Goal: Use online tool/utility: Utilize a website feature to perform a specific function

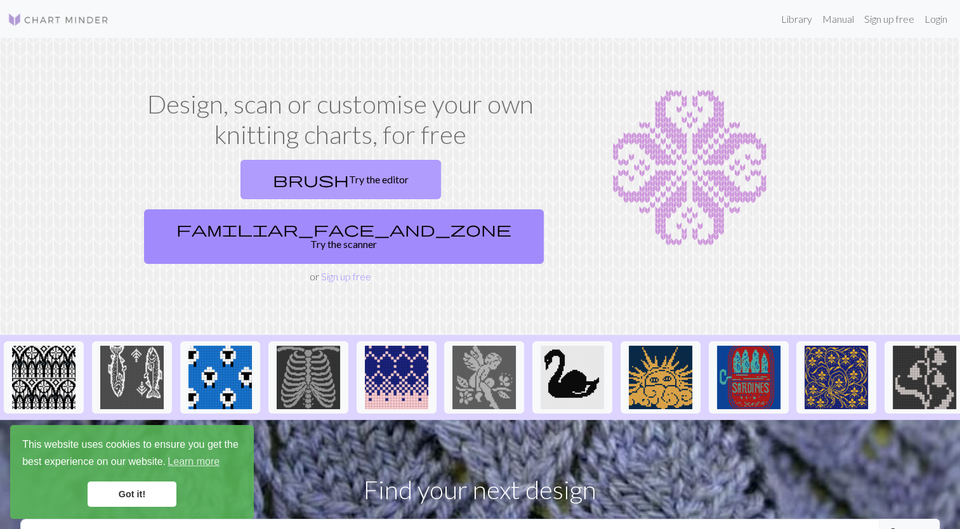
click at [251, 174] on link "brush Try the editor" at bounding box center [340, 179] width 200 height 39
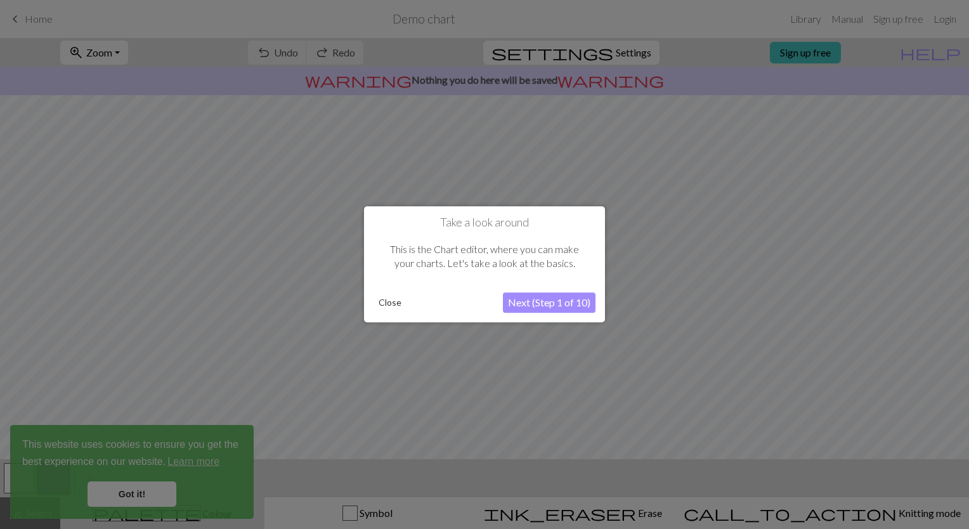
click at [541, 301] on button "Next (Step 1 of 10)" at bounding box center [549, 303] width 93 height 20
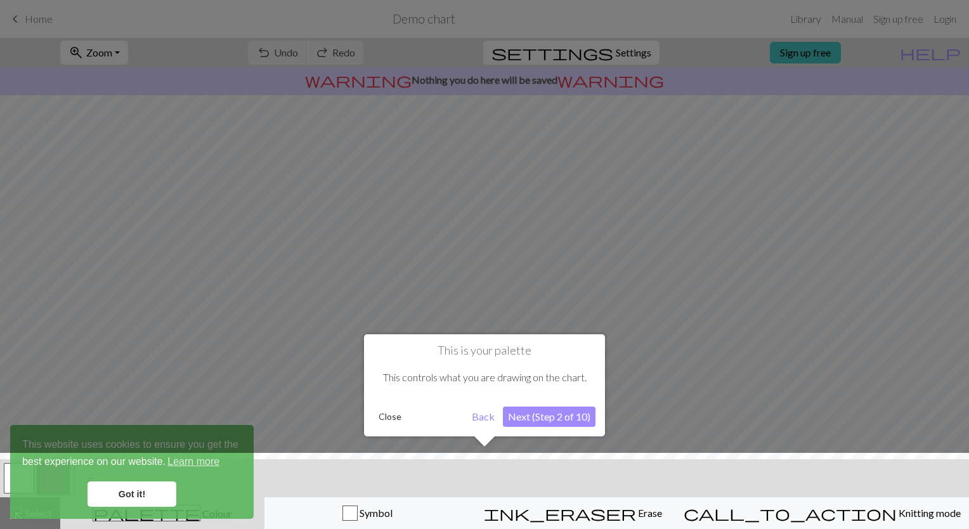
click at [542, 418] on button "Next (Step 2 of 10)" at bounding box center [549, 417] width 93 height 20
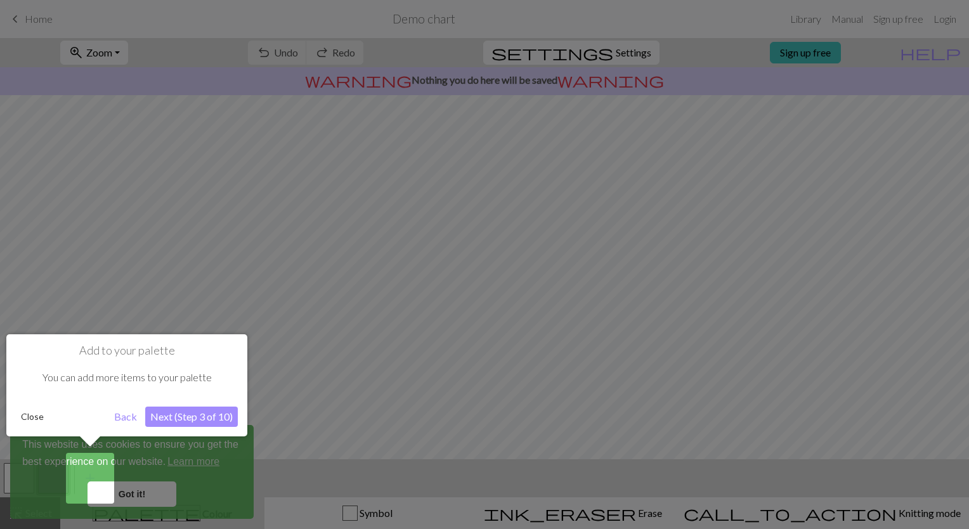
click at [178, 412] on button "Next (Step 3 of 10)" at bounding box center [191, 417] width 93 height 20
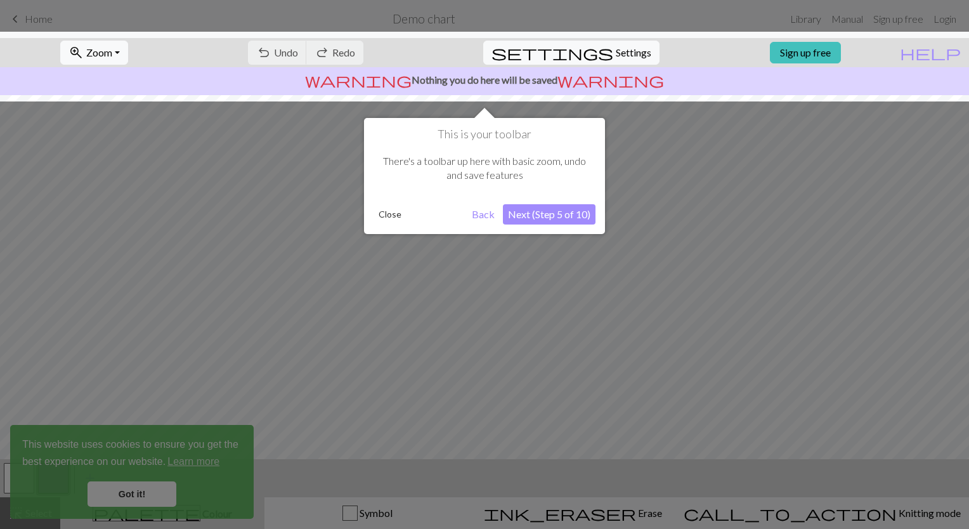
click at [545, 216] on button "Next (Step 5 of 10)" at bounding box center [549, 214] width 93 height 20
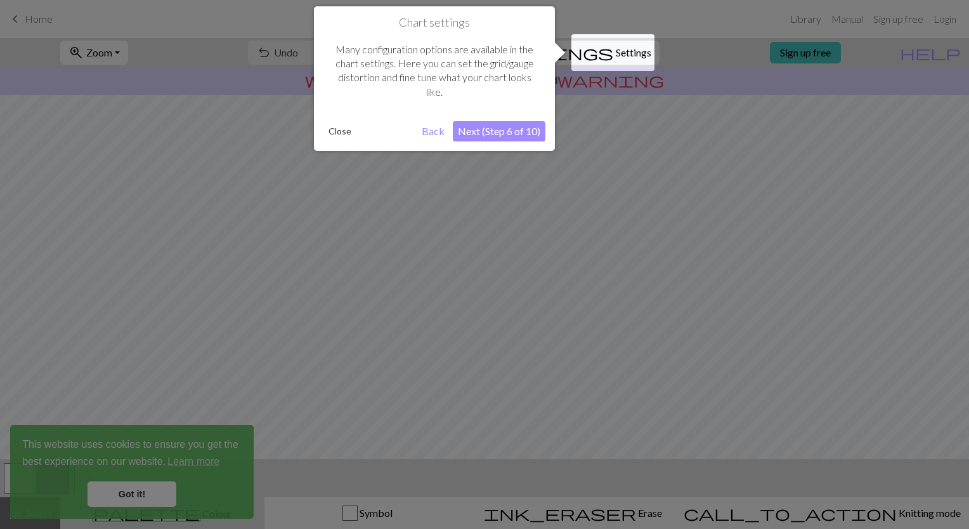
click at [515, 134] on button "Next (Step 6 of 10)" at bounding box center [499, 131] width 93 height 20
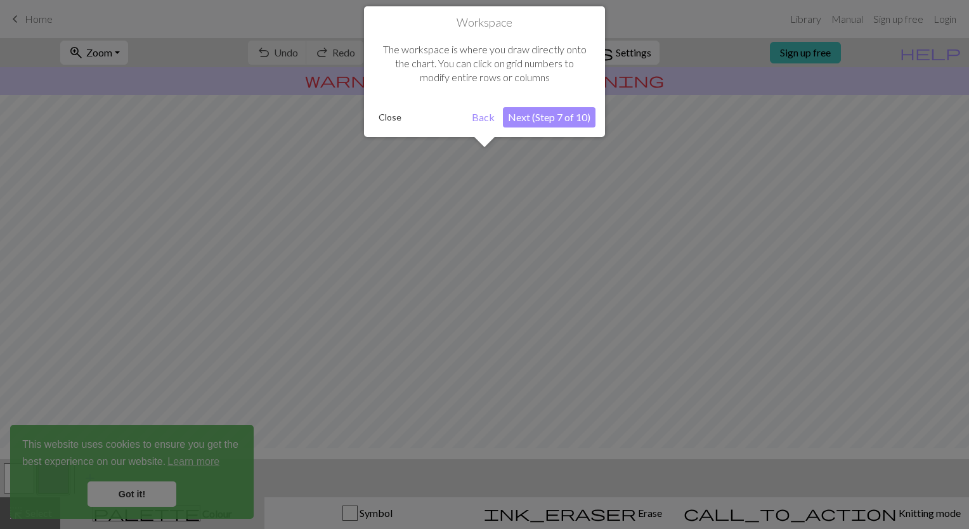
scroll to position [75, 0]
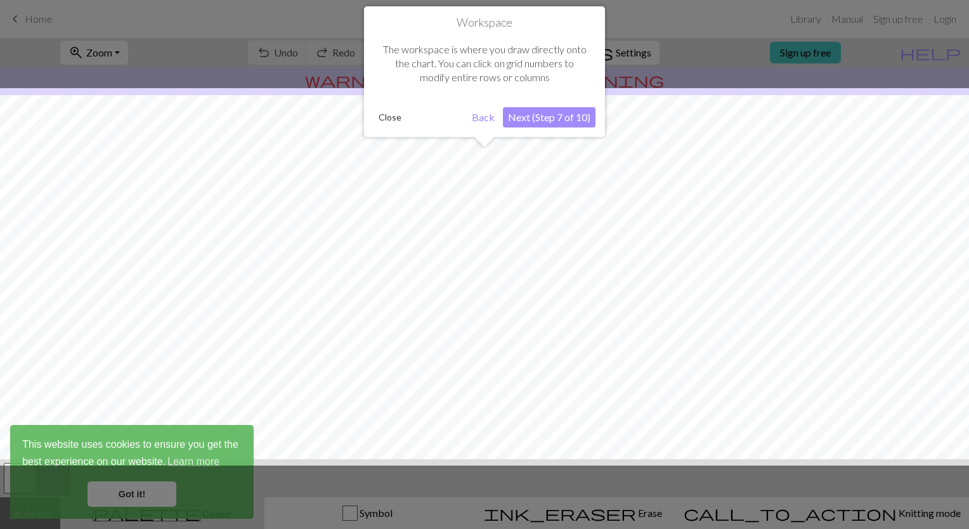
click at [570, 119] on button "Next (Step 7 of 10)" at bounding box center [549, 117] width 93 height 20
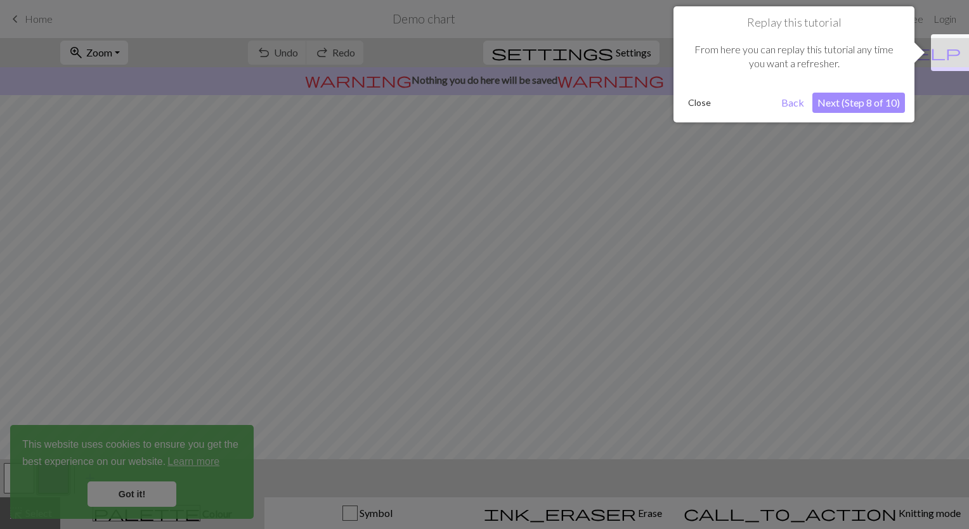
click at [854, 109] on button "Next (Step 8 of 10)" at bounding box center [858, 103] width 93 height 20
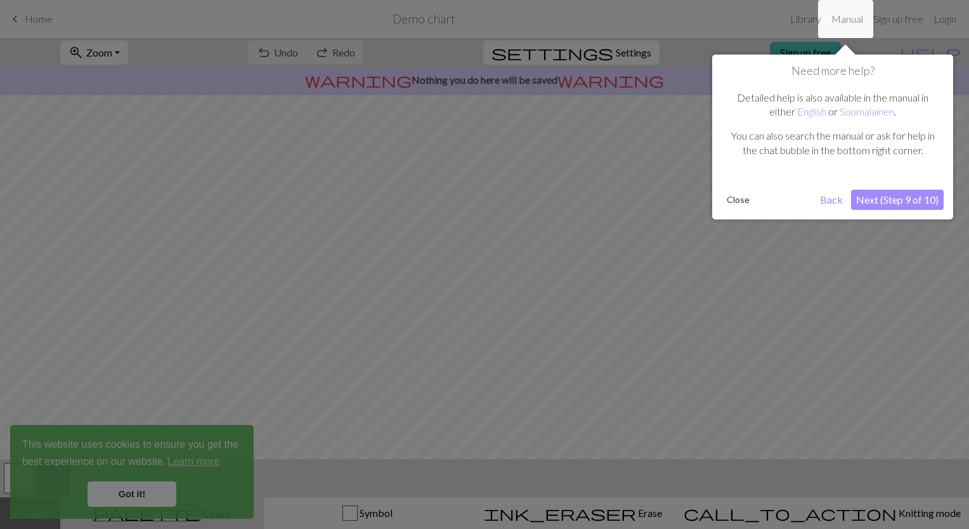
click at [878, 207] on button "Next (Step 9 of 10)" at bounding box center [897, 200] width 93 height 20
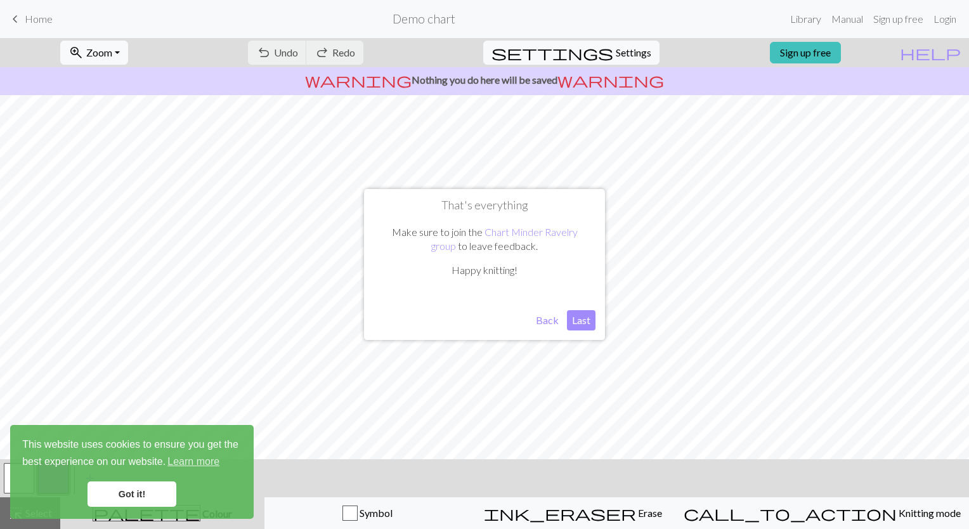
click at [578, 327] on button "Last" at bounding box center [581, 320] width 29 height 20
click at [155, 490] on link "Got it!" at bounding box center [132, 493] width 89 height 25
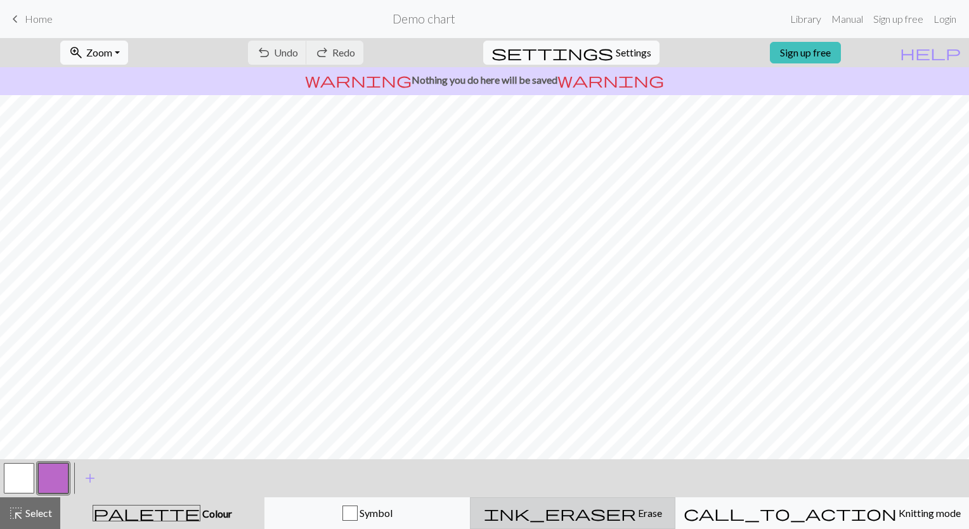
click at [675, 526] on button "ink_eraser Erase Erase" at bounding box center [572, 513] width 205 height 32
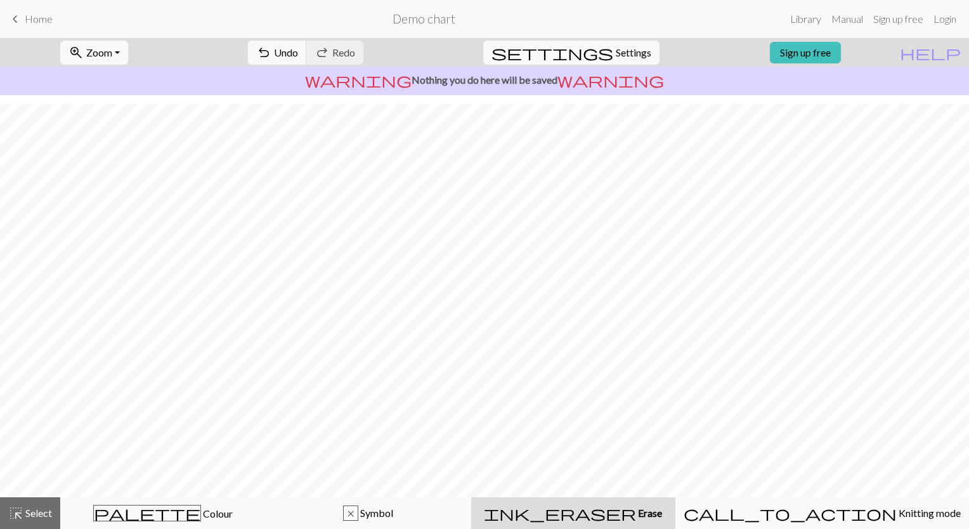
scroll to position [0, 0]
click at [298, 52] on span "Undo" at bounding box center [286, 52] width 24 height 12
click at [668, 520] on div "ink_eraser Erase Erase" at bounding box center [573, 512] width 189 height 15
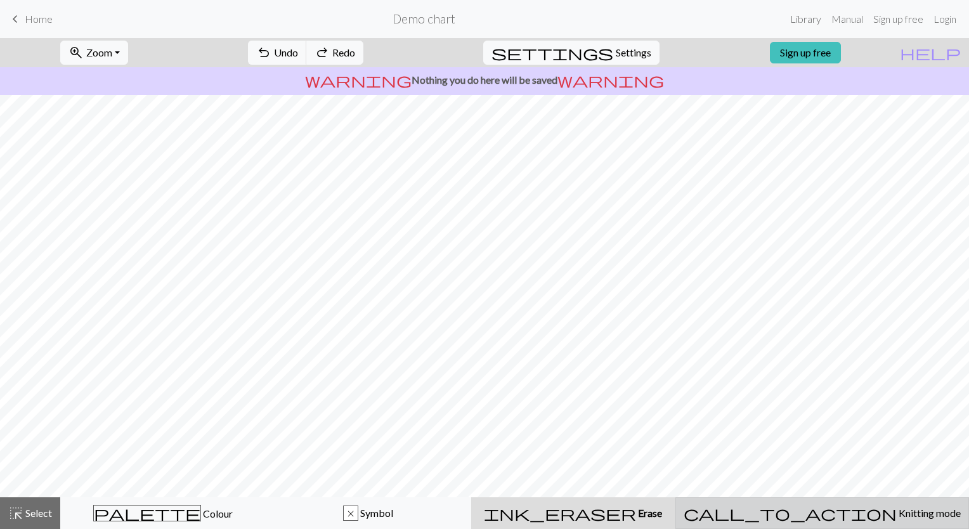
click at [816, 522] on span "call_to_action" at bounding box center [790, 513] width 213 height 18
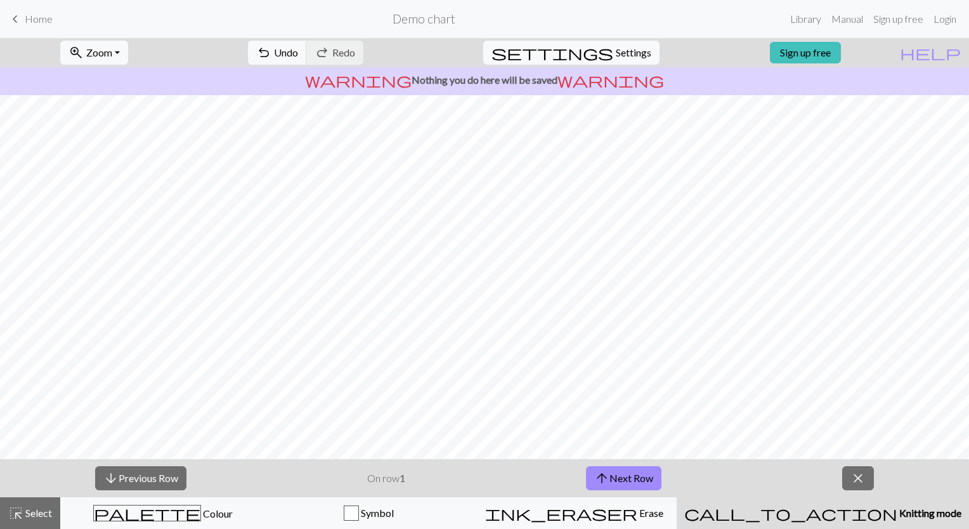
click at [816, 522] on span "call_to_action" at bounding box center [790, 513] width 213 height 18
click at [849, 486] on button "close" at bounding box center [858, 478] width 32 height 24
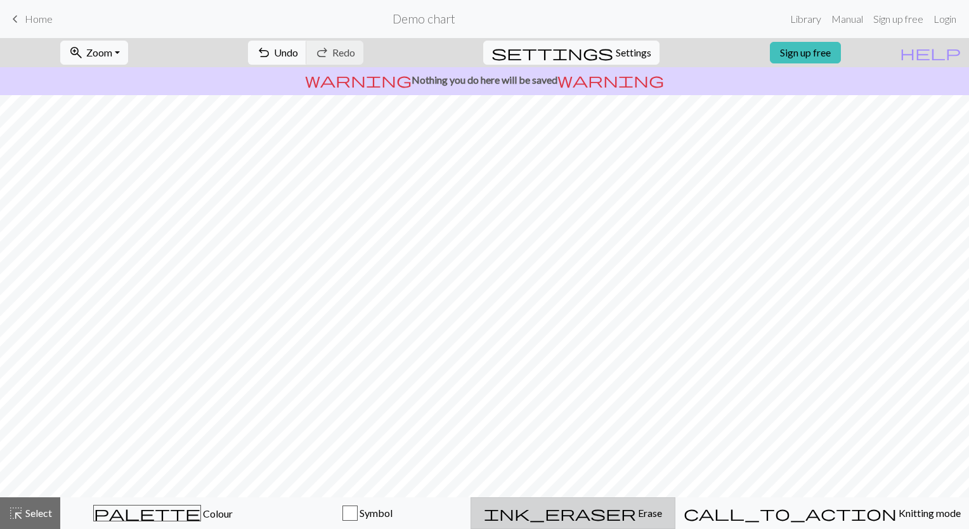
click at [629, 521] on button "ink_eraser Erase Erase" at bounding box center [573, 513] width 205 height 32
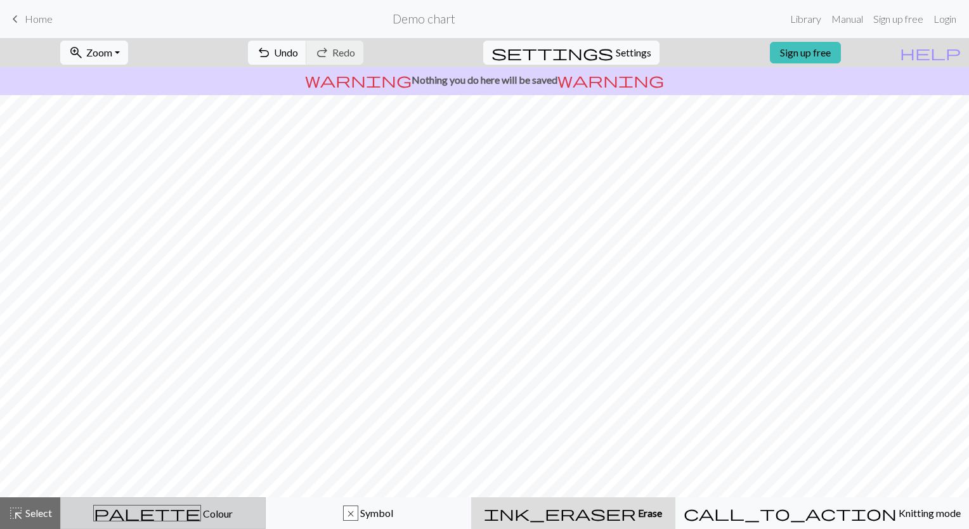
click at [211, 511] on div "palette Colour Colour" at bounding box center [162, 513] width 189 height 16
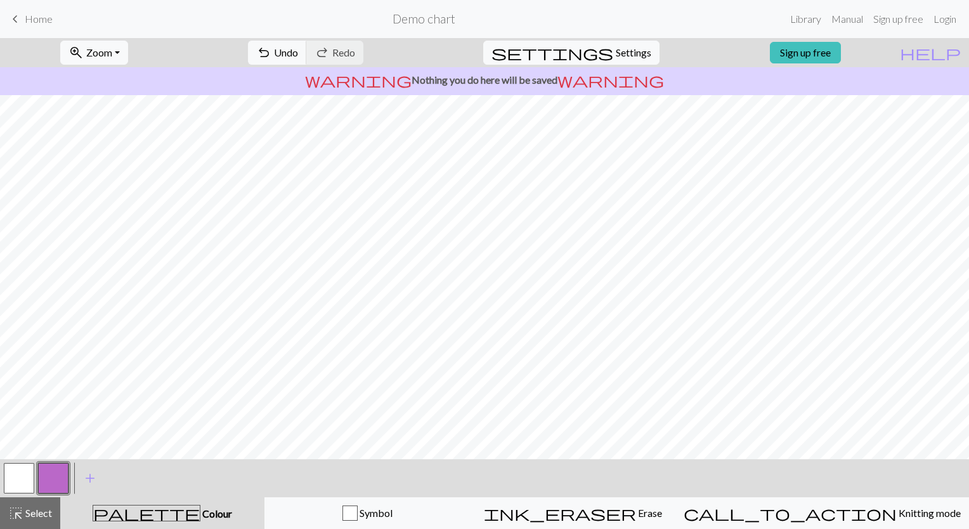
click at [15, 478] on button "button" at bounding box center [19, 478] width 30 height 30
click at [639, 56] on span "Settings" at bounding box center [634, 52] width 36 height 15
select select "aran"
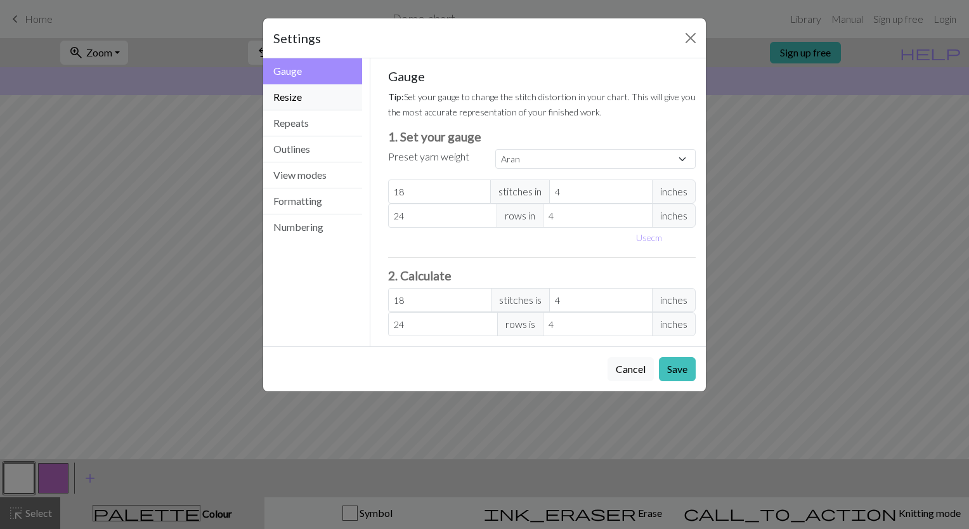
click at [321, 94] on button "Resize" at bounding box center [312, 97] width 99 height 26
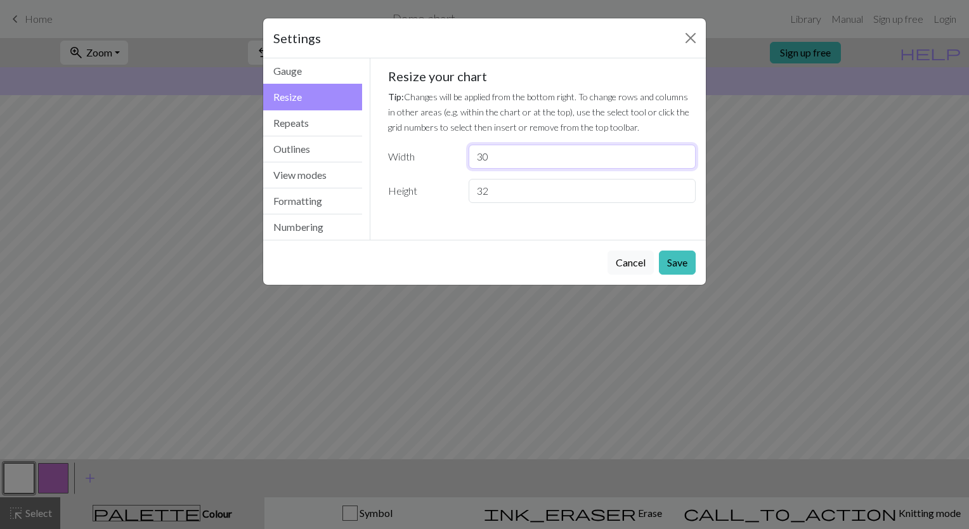
drag, startPoint x: 518, startPoint y: 155, endPoint x: 368, endPoint y: 152, distance: 149.7
click at [368, 152] on div "Resize Gauge Resize Repeats Outlines View modes Formatting Numbering Gauge Resi…" at bounding box center [485, 148] width 458 height 181
type input "64"
click at [676, 264] on button "Save" at bounding box center [677, 263] width 37 height 24
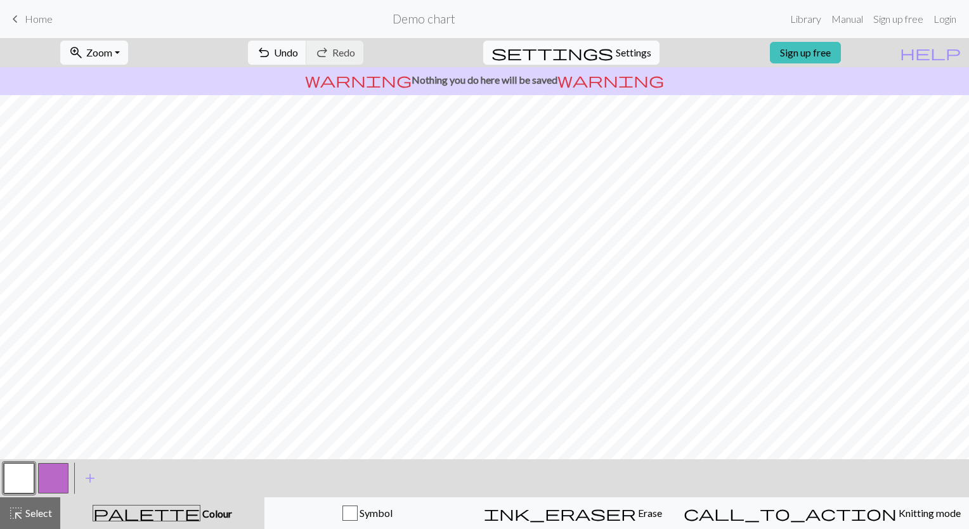
click at [616, 51] on span "Settings" at bounding box center [634, 52] width 36 height 15
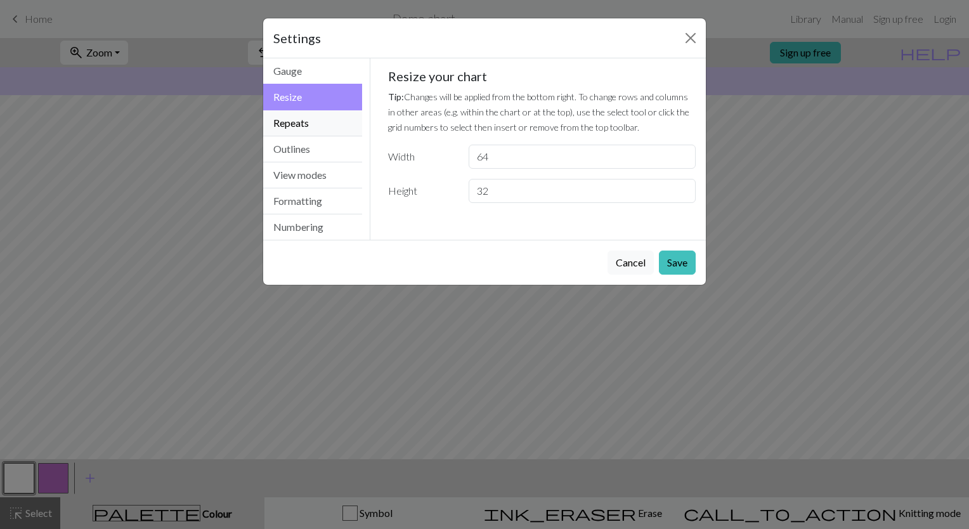
click at [312, 123] on button "Repeats" at bounding box center [312, 123] width 99 height 26
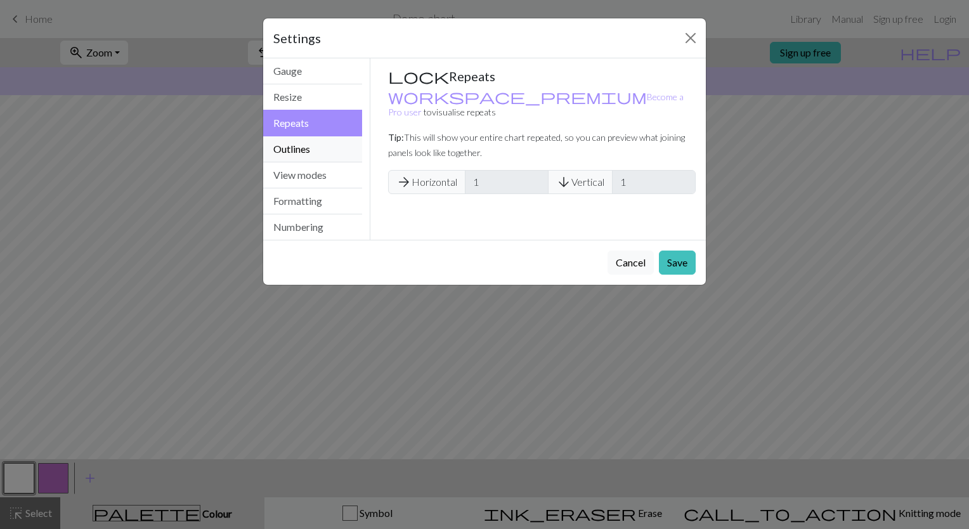
click at [314, 143] on button "Outlines" at bounding box center [312, 149] width 99 height 26
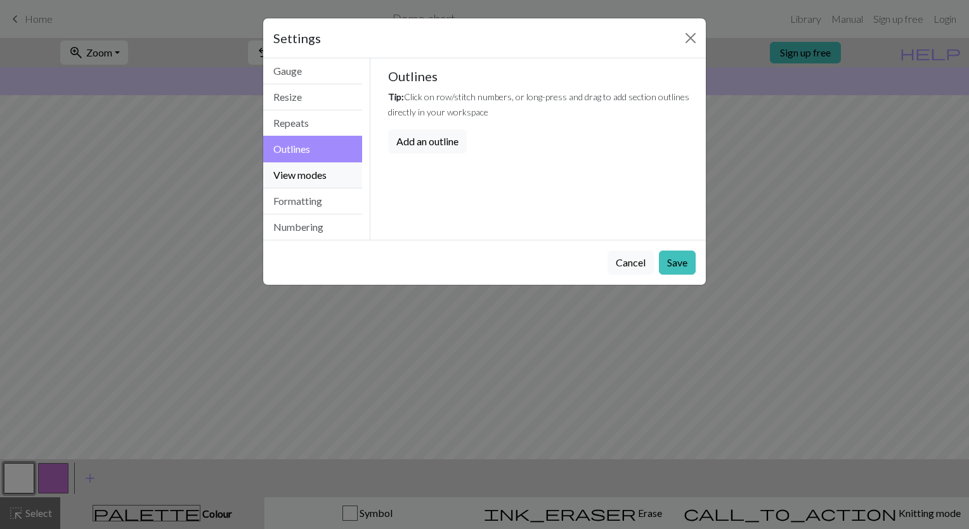
click at [320, 168] on button "View modes" at bounding box center [312, 175] width 99 height 26
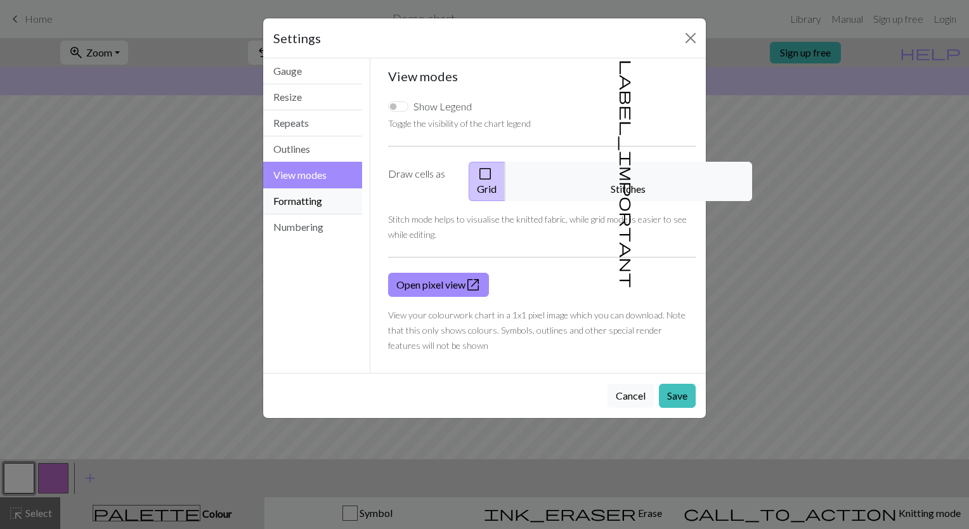
click at [327, 197] on button "Formatting" at bounding box center [312, 201] width 99 height 26
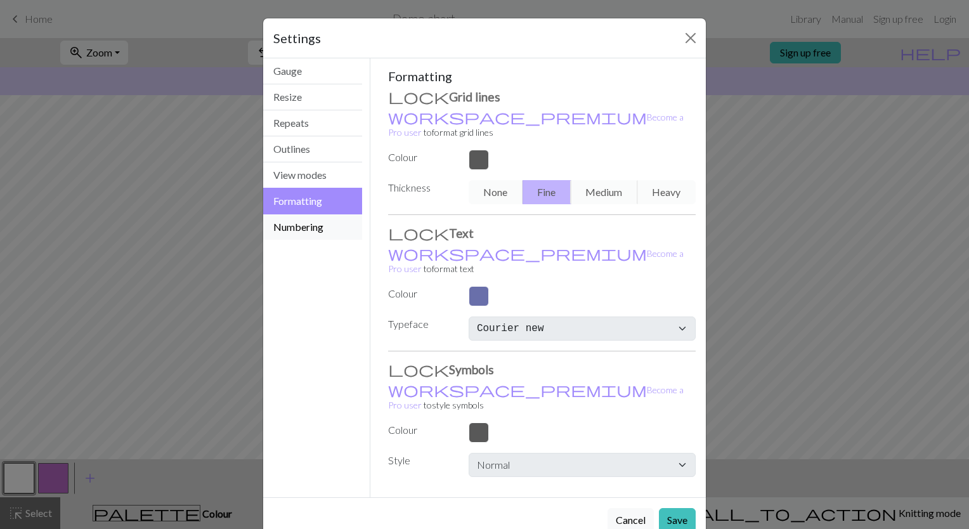
click at [289, 235] on button "Numbering" at bounding box center [312, 226] width 99 height 25
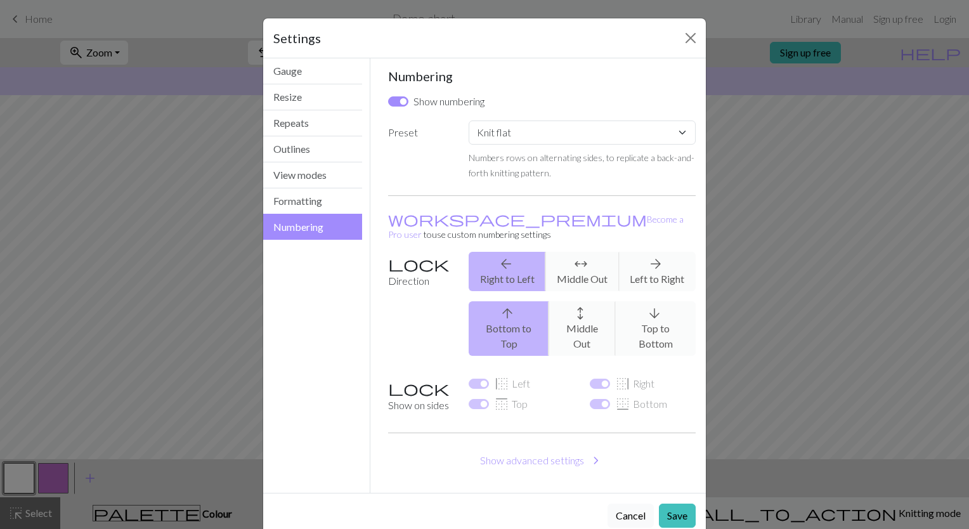
click at [632, 504] on button "Cancel" at bounding box center [631, 516] width 46 height 24
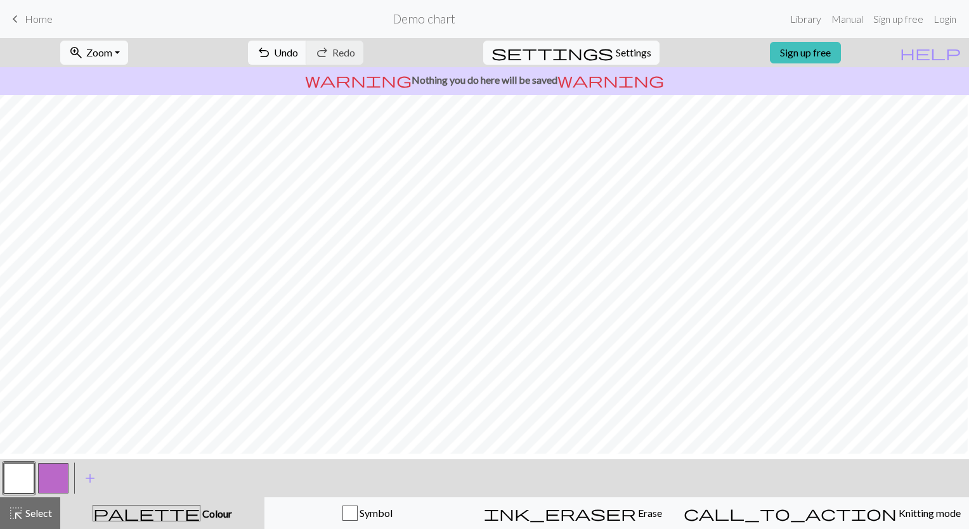
scroll to position [52, 3]
click at [37, 506] on div "highlight_alt Select Select" at bounding box center [30, 512] width 44 height 15
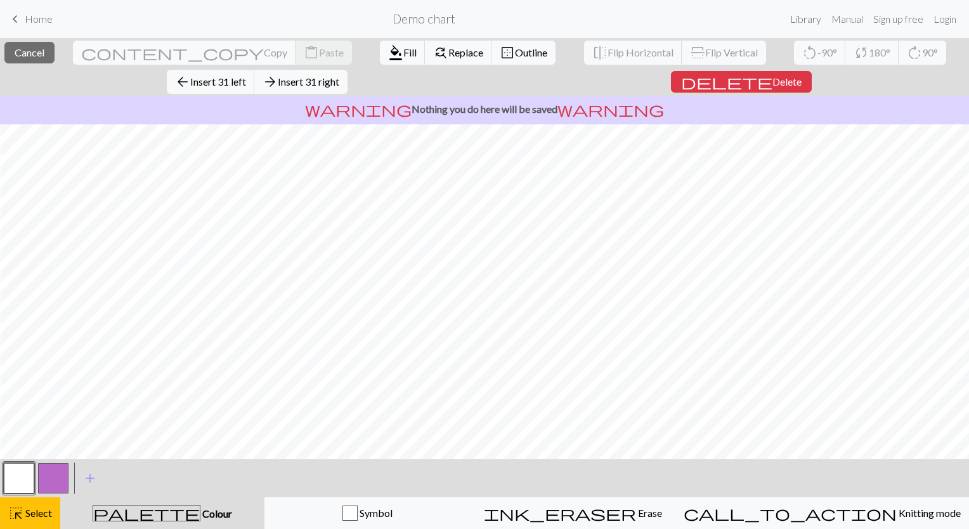
click at [17, 471] on button "button" at bounding box center [19, 478] width 30 height 30
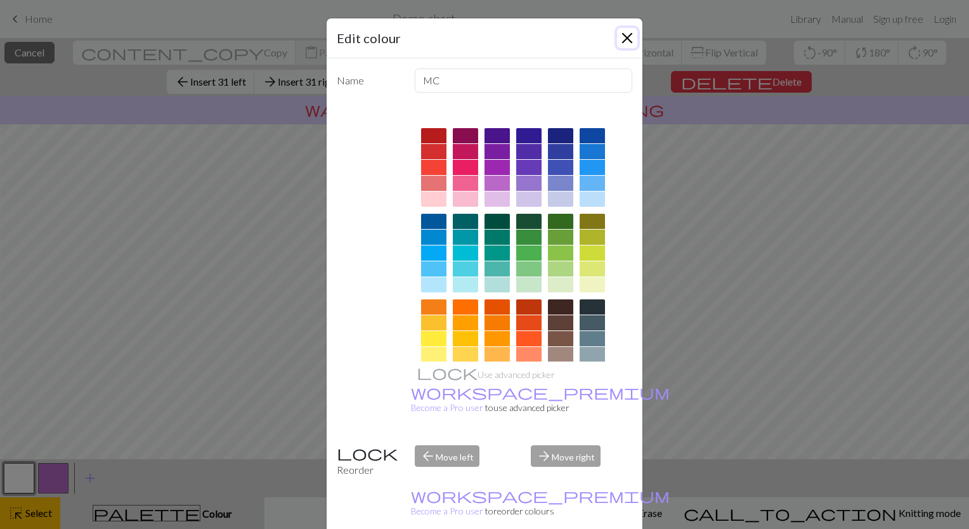
click at [623, 40] on button "Close" at bounding box center [627, 38] width 20 height 20
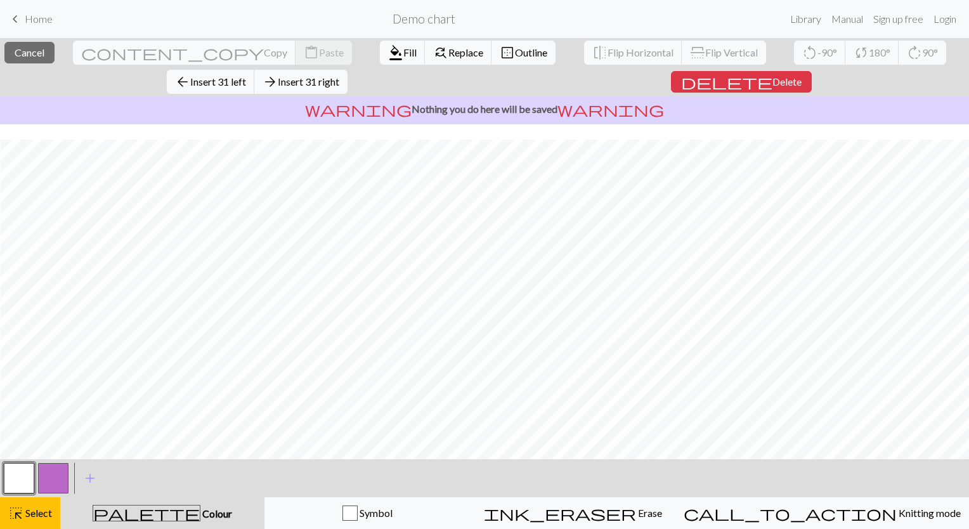
scroll to position [137, 3]
click at [388, 52] on span "format_color_fill" at bounding box center [395, 53] width 15 height 18
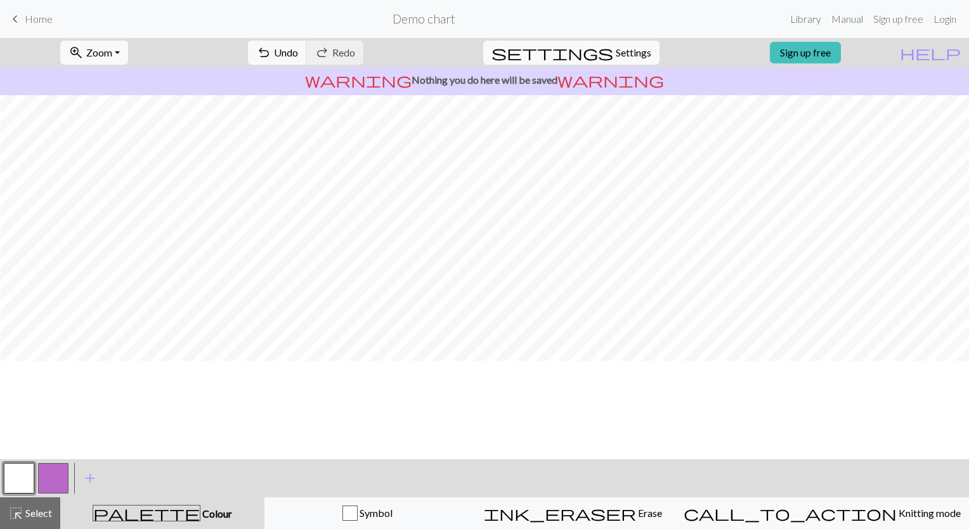
scroll to position [0, 3]
